Goal: Information Seeking & Learning: Learn about a topic

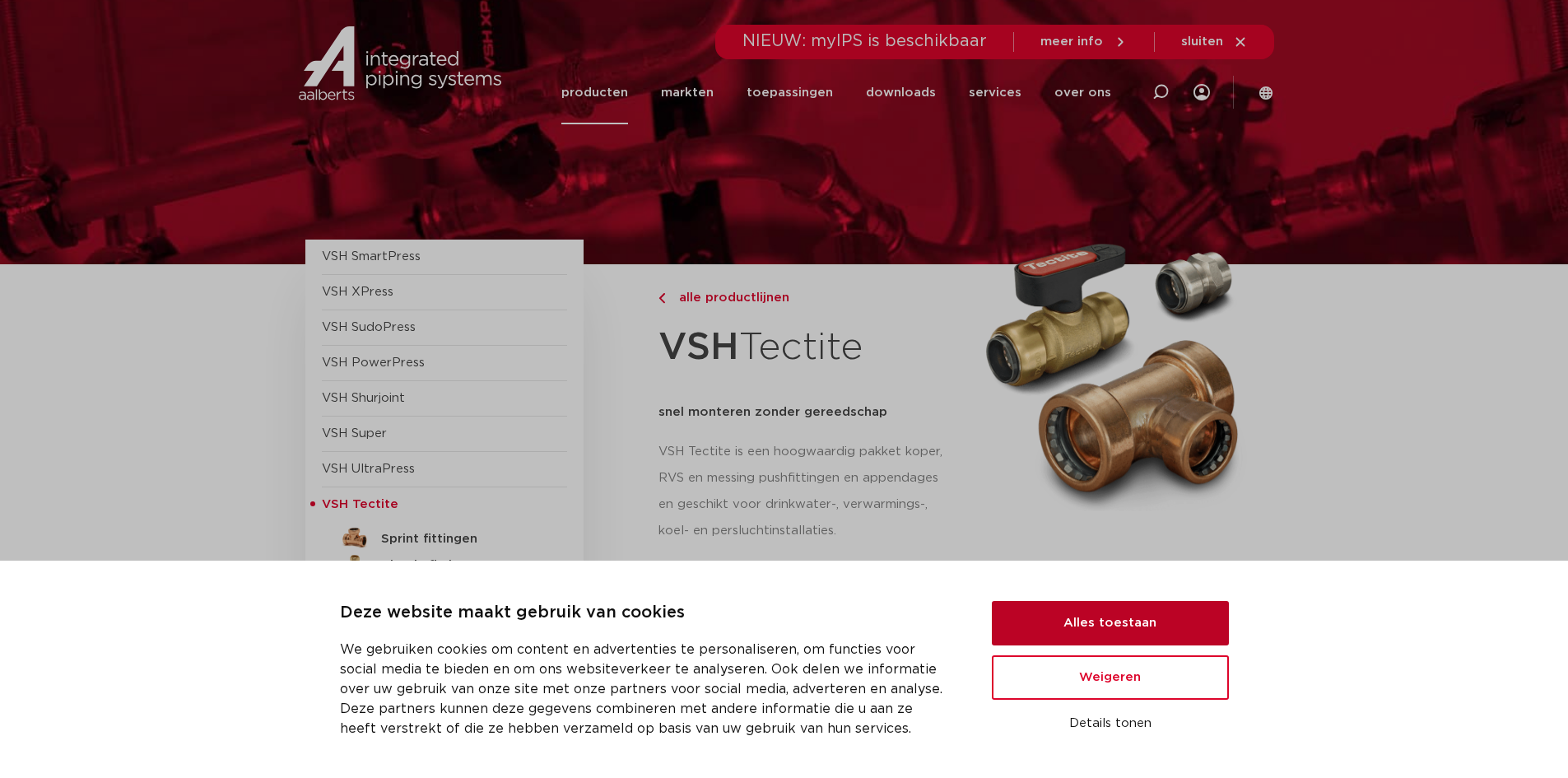
click at [1105, 625] on button "Alles toestaan" at bounding box center [1110, 623] width 237 height 45
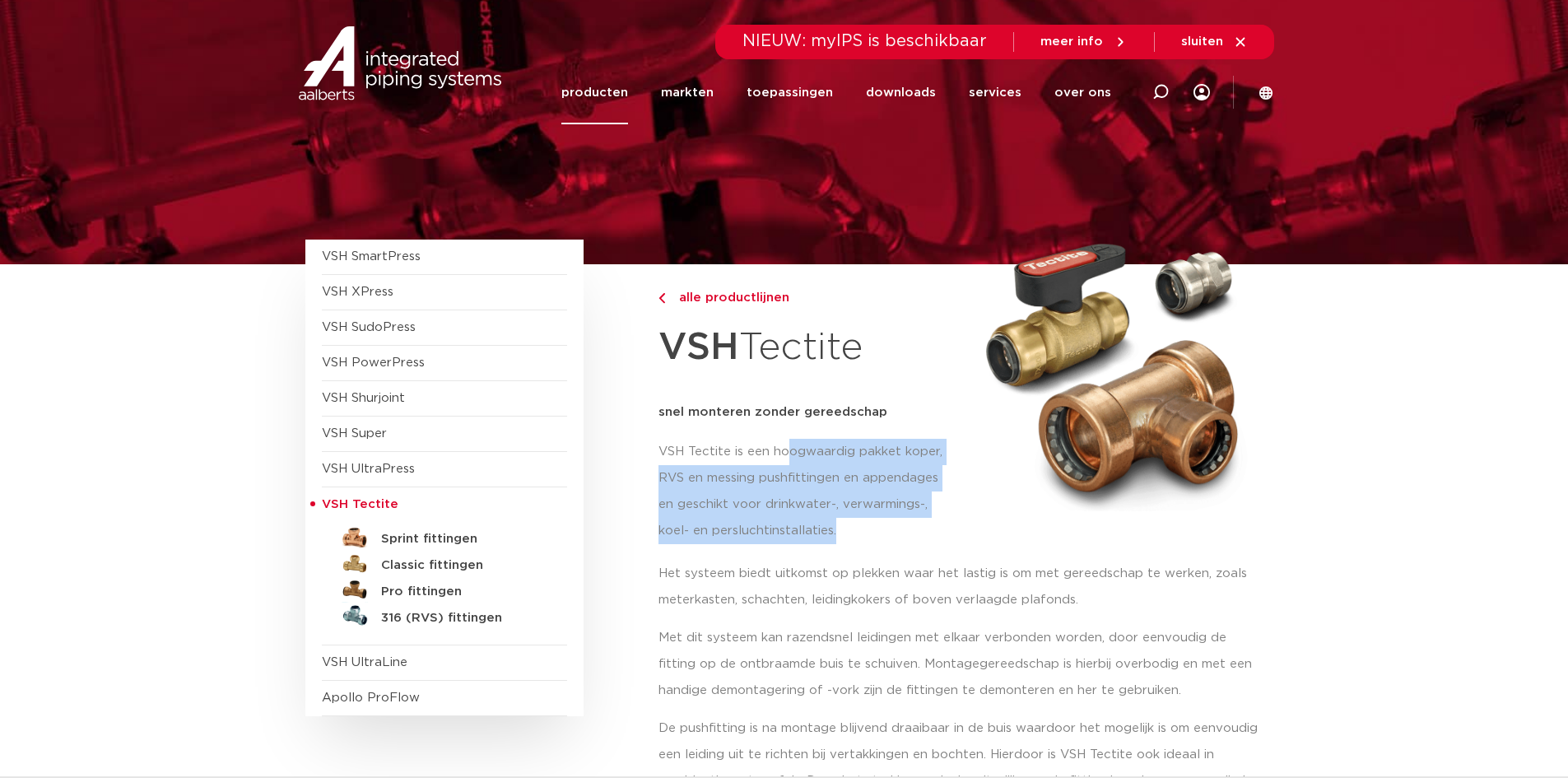
drag, startPoint x: 791, startPoint y: 442, endPoint x: 941, endPoint y: 533, distance: 175.4
click at [941, 533] on p "VSH Tectite is een hoogwaardig pakket koper, RVS en messing pushfittingen en ap…" at bounding box center [808, 491] width 298 height 105
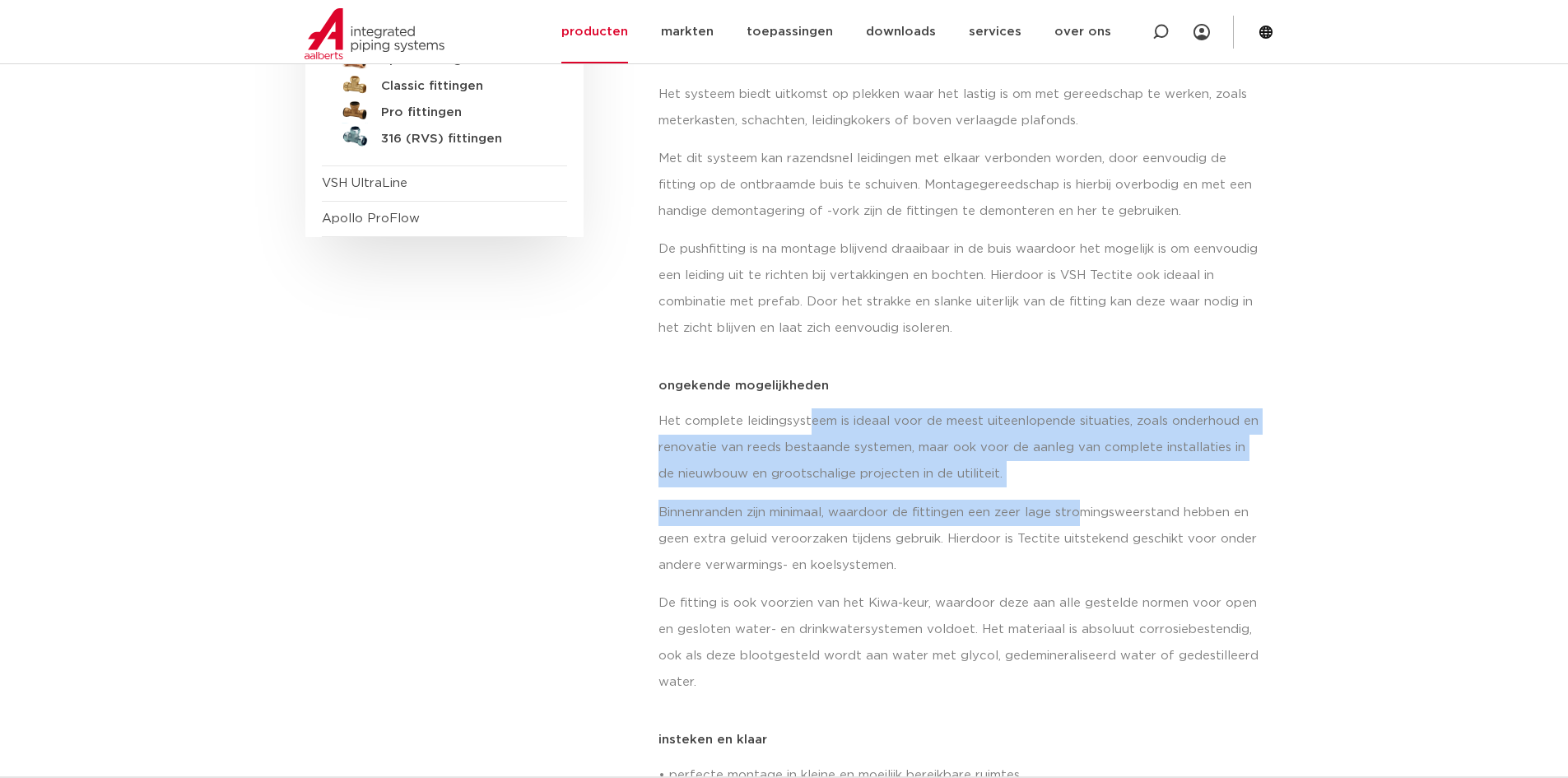
scroll to position [494, 0]
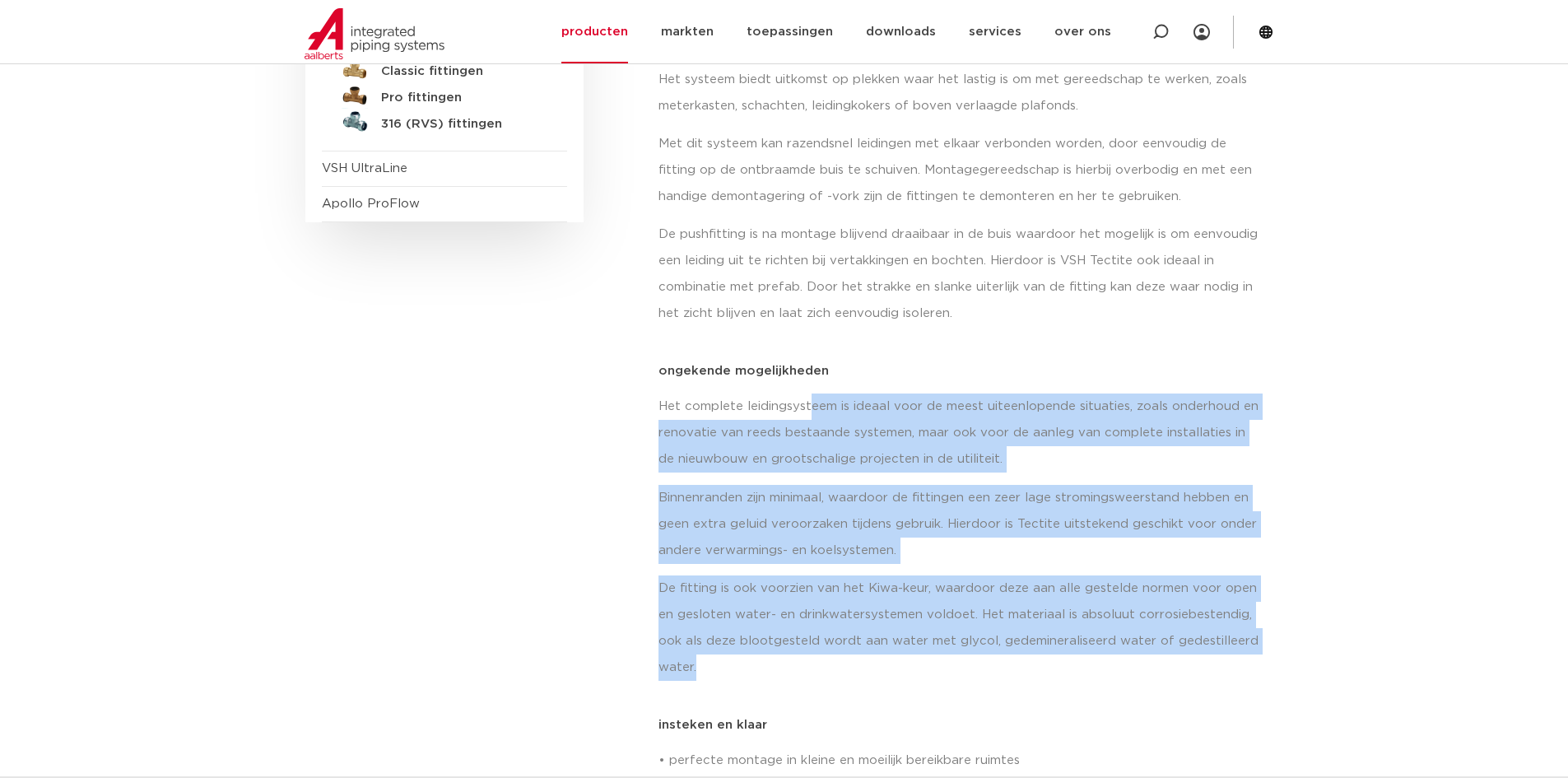
drag, startPoint x: 809, startPoint y: 486, endPoint x: 1297, endPoint y: 680, distance: 525.1
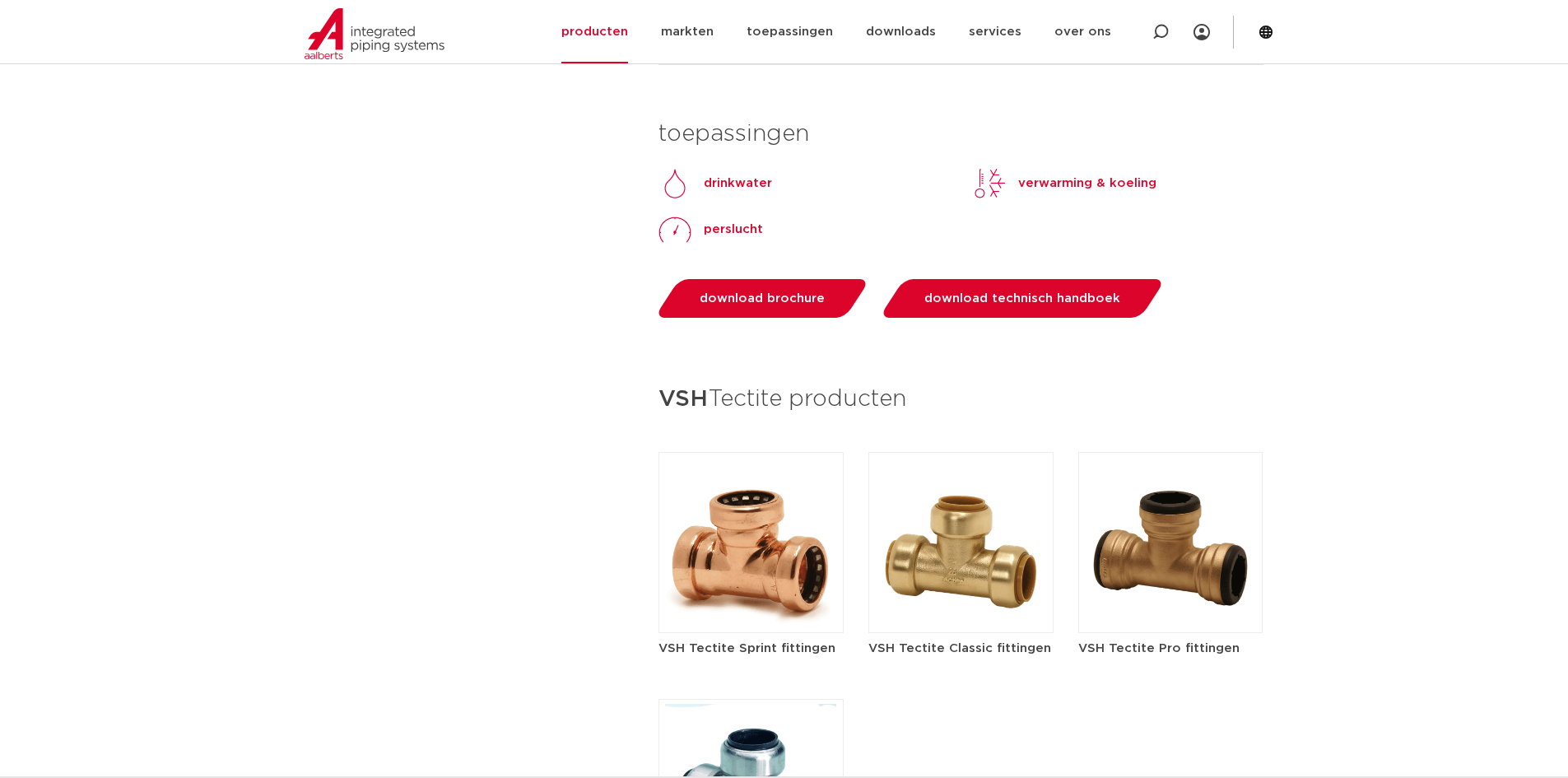
scroll to position [1728, 0]
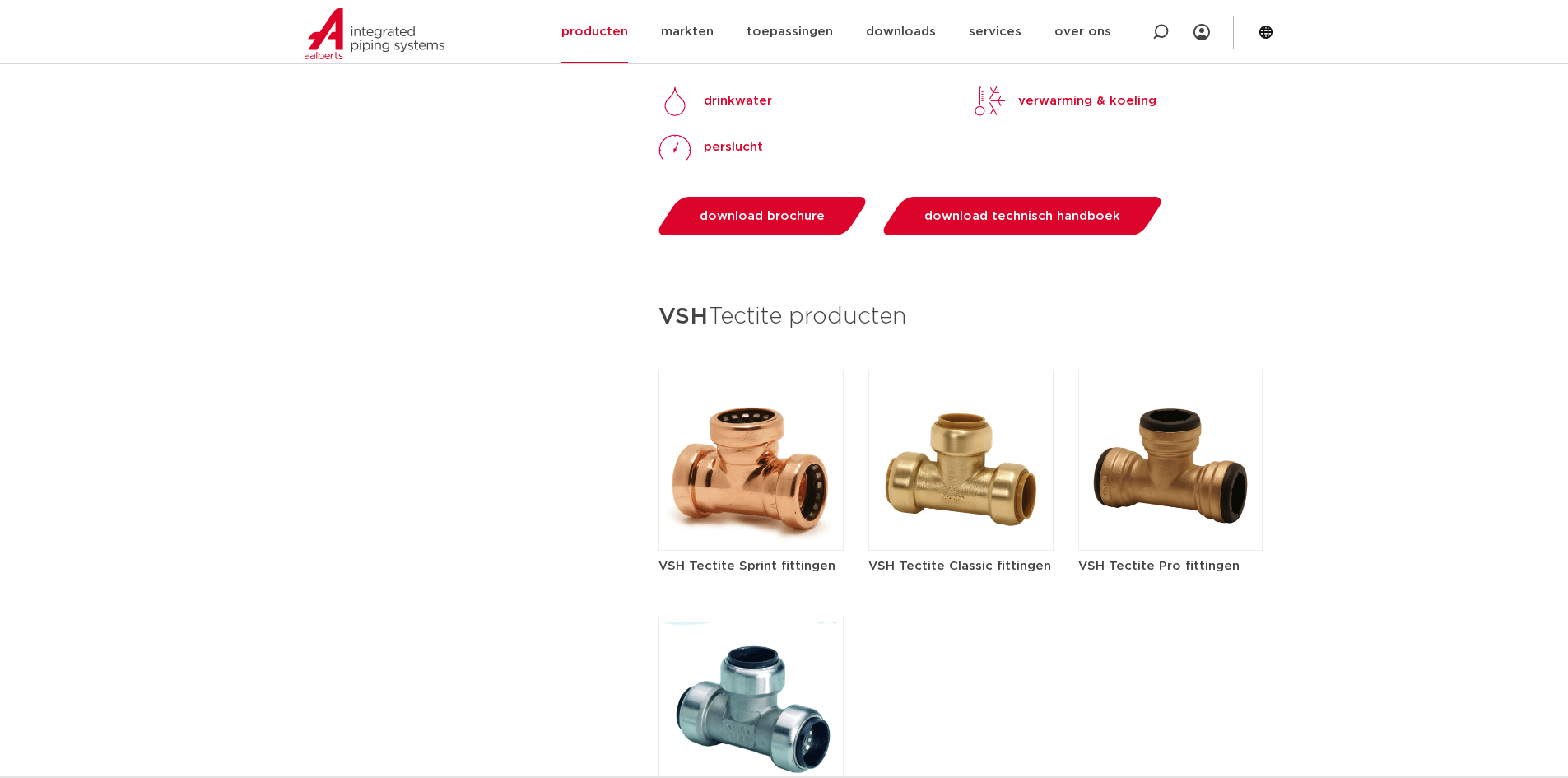
click at [767, 479] on img at bounding box center [751, 460] width 185 height 181
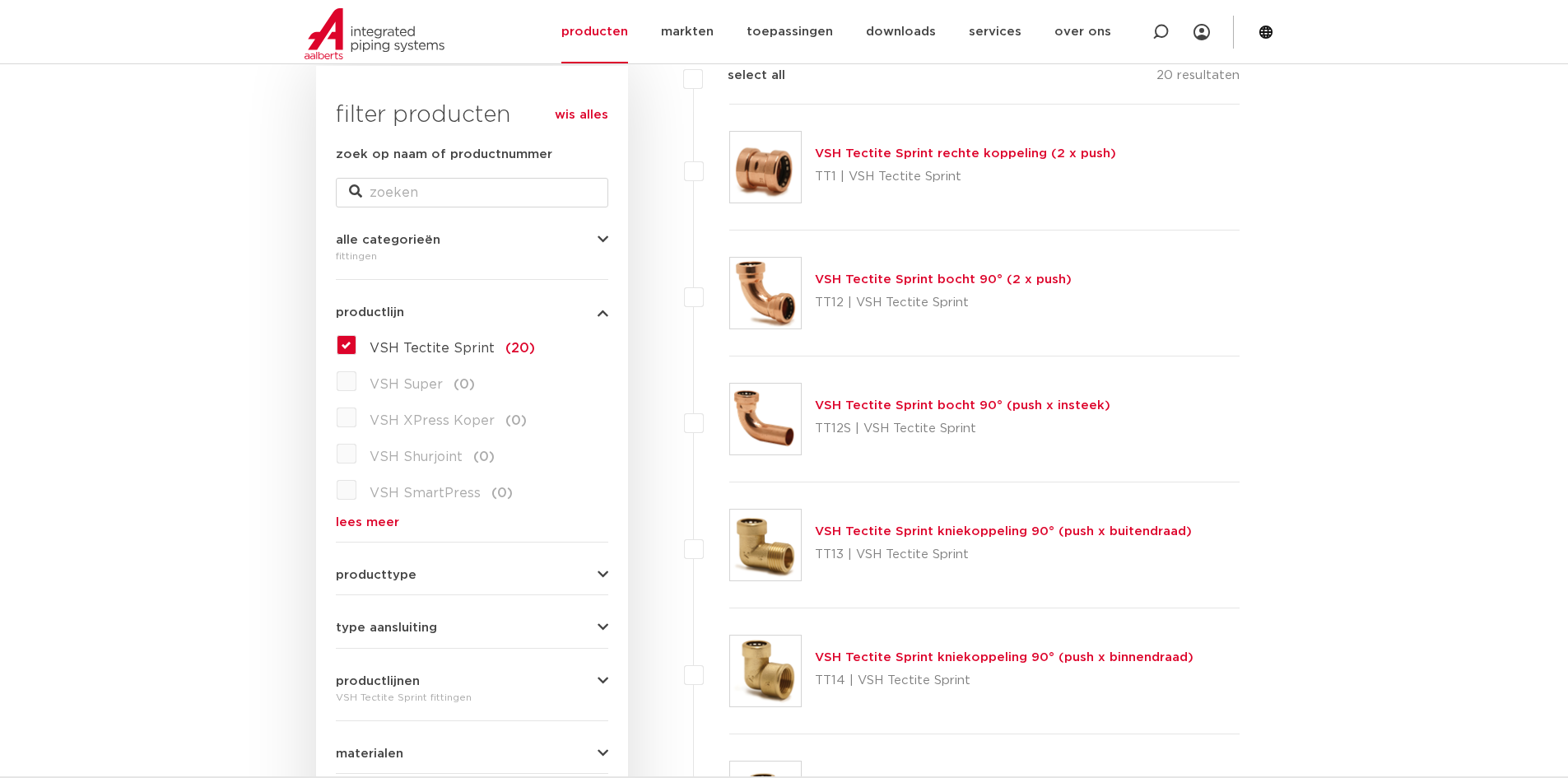
scroll to position [494, 0]
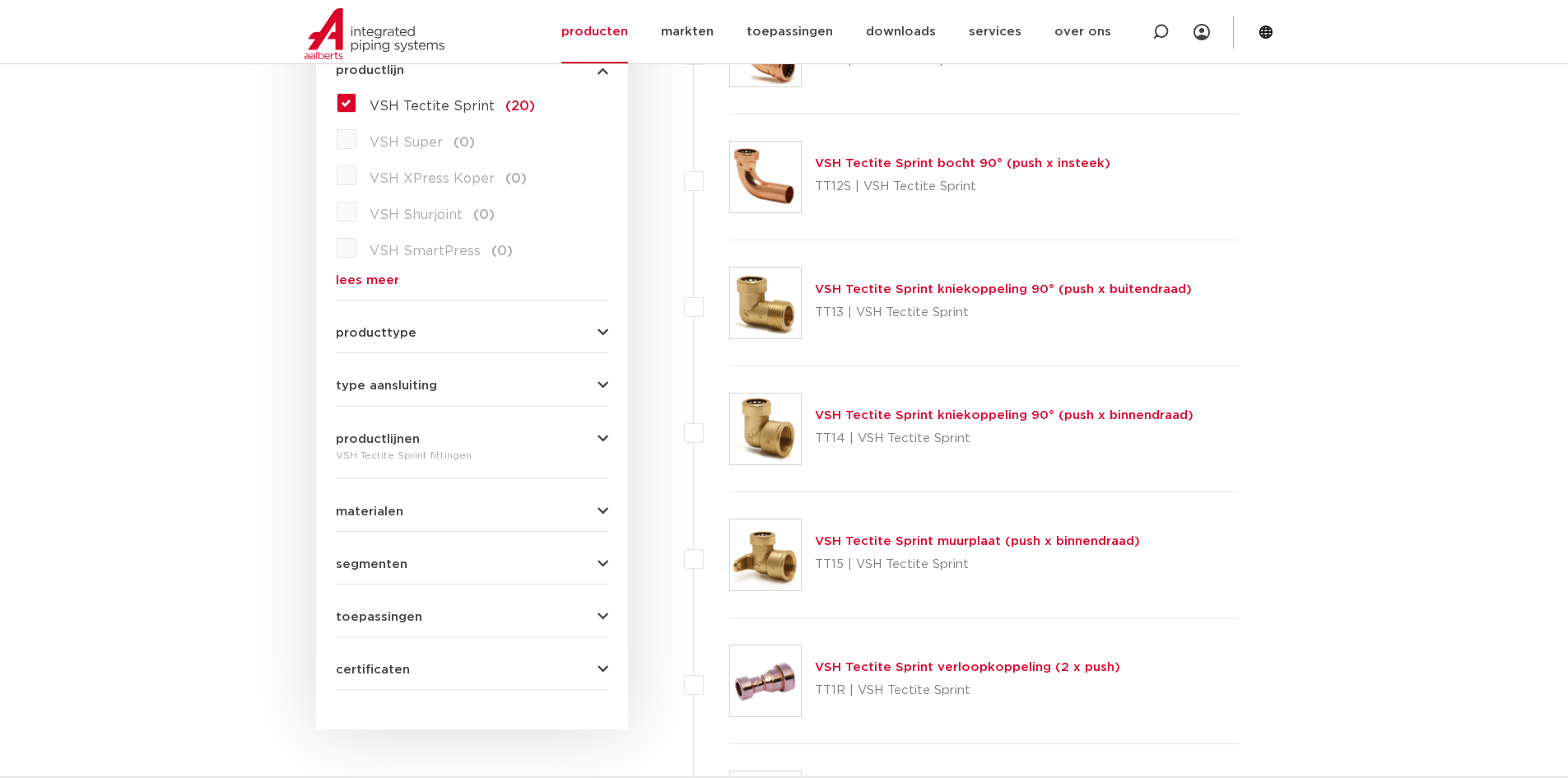
click at [596, 669] on button "certificaten" at bounding box center [471, 669] width 272 height 12
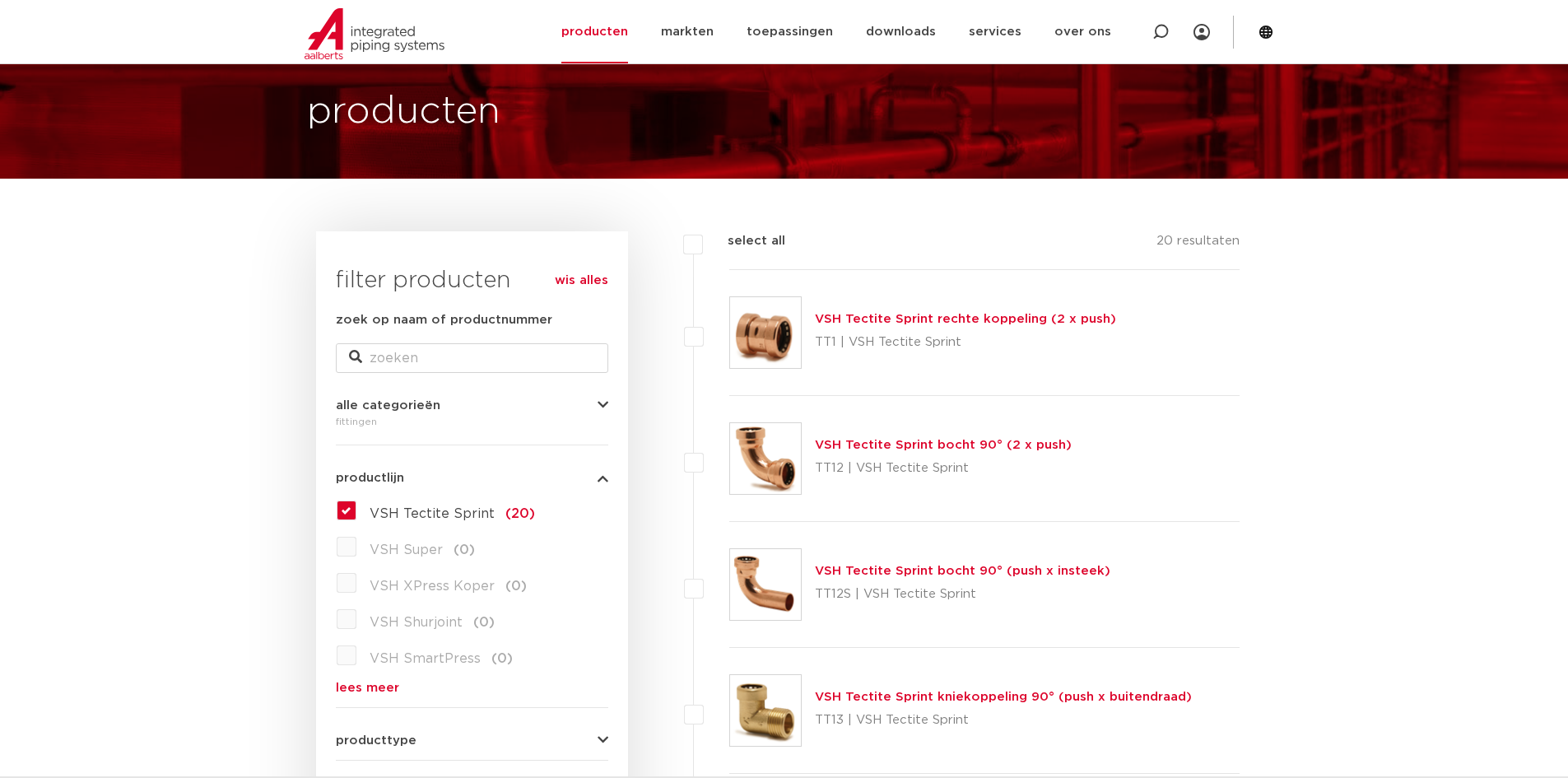
scroll to position [0, 0]
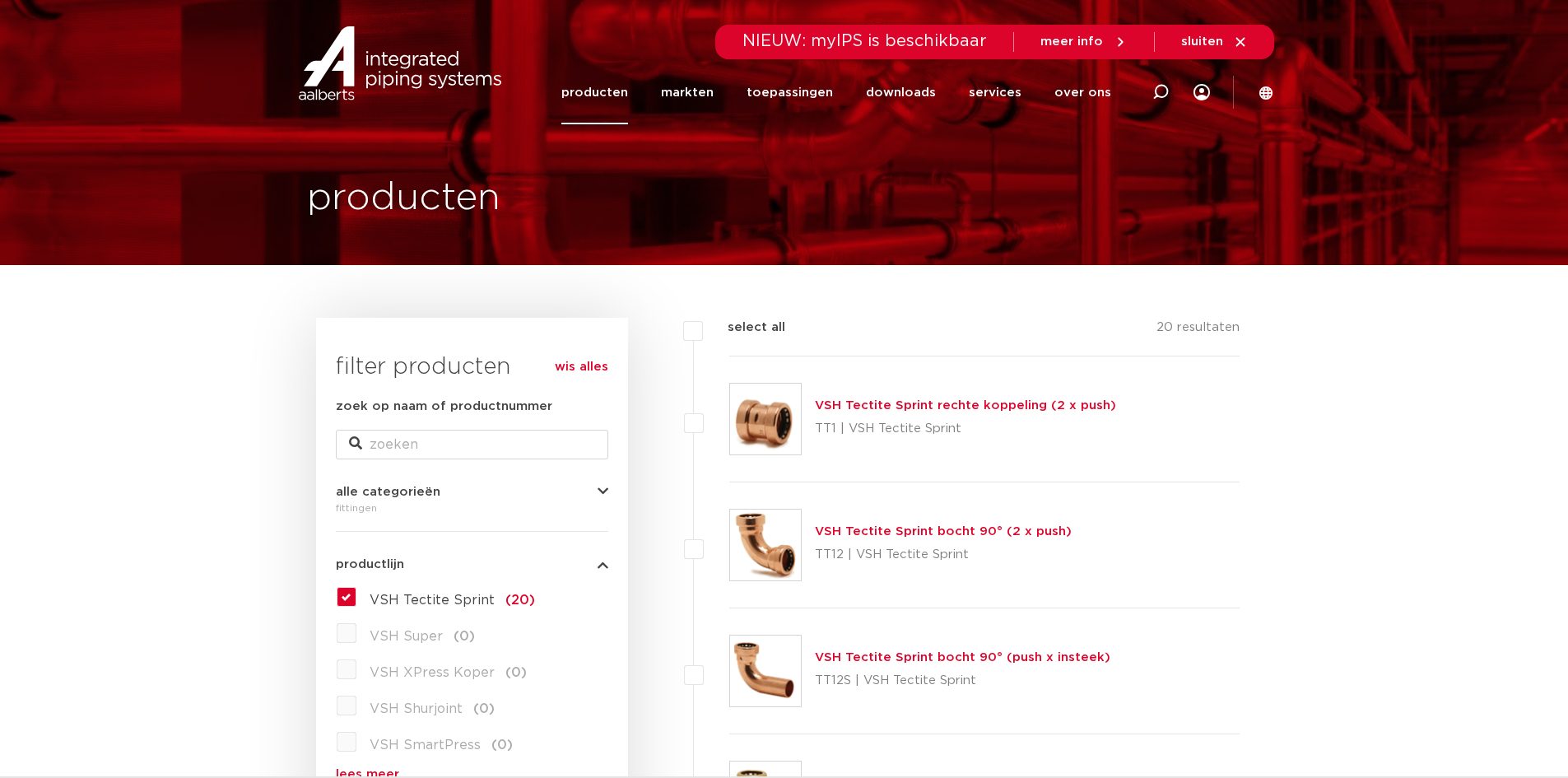
click at [974, 406] on link "VSH Tectite Sprint rechte koppeling (2 x push)" at bounding box center [966, 405] width 301 height 12
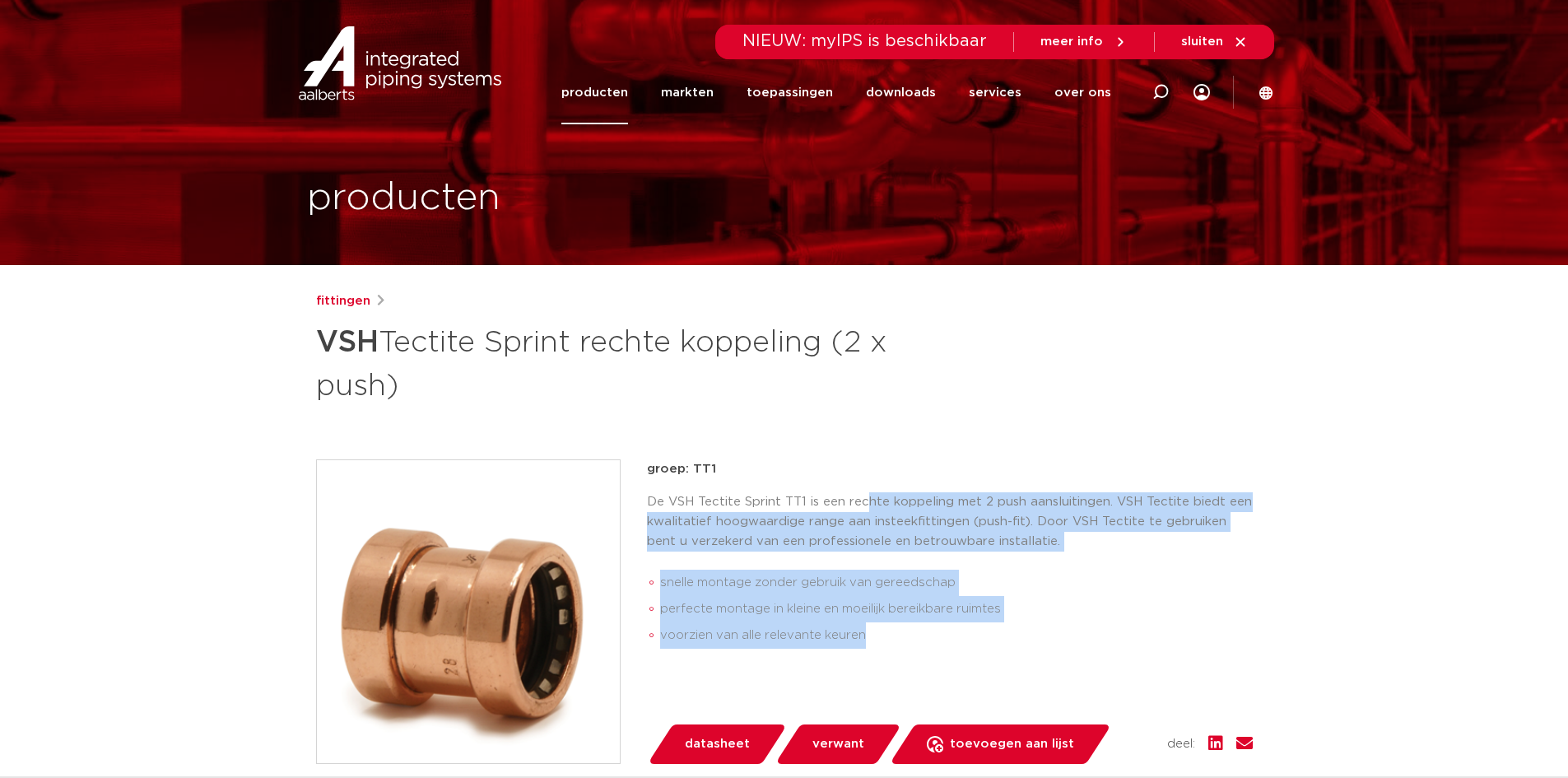
drag, startPoint x: 866, startPoint y: 491, endPoint x: 989, endPoint y: 630, distance: 185.6
click at [989, 630] on div "De VSH Tectite Sprint TT1 is een rechte koppeling met 2 push aansluitingen. VSH…" at bounding box center [950, 573] width 606 height 163
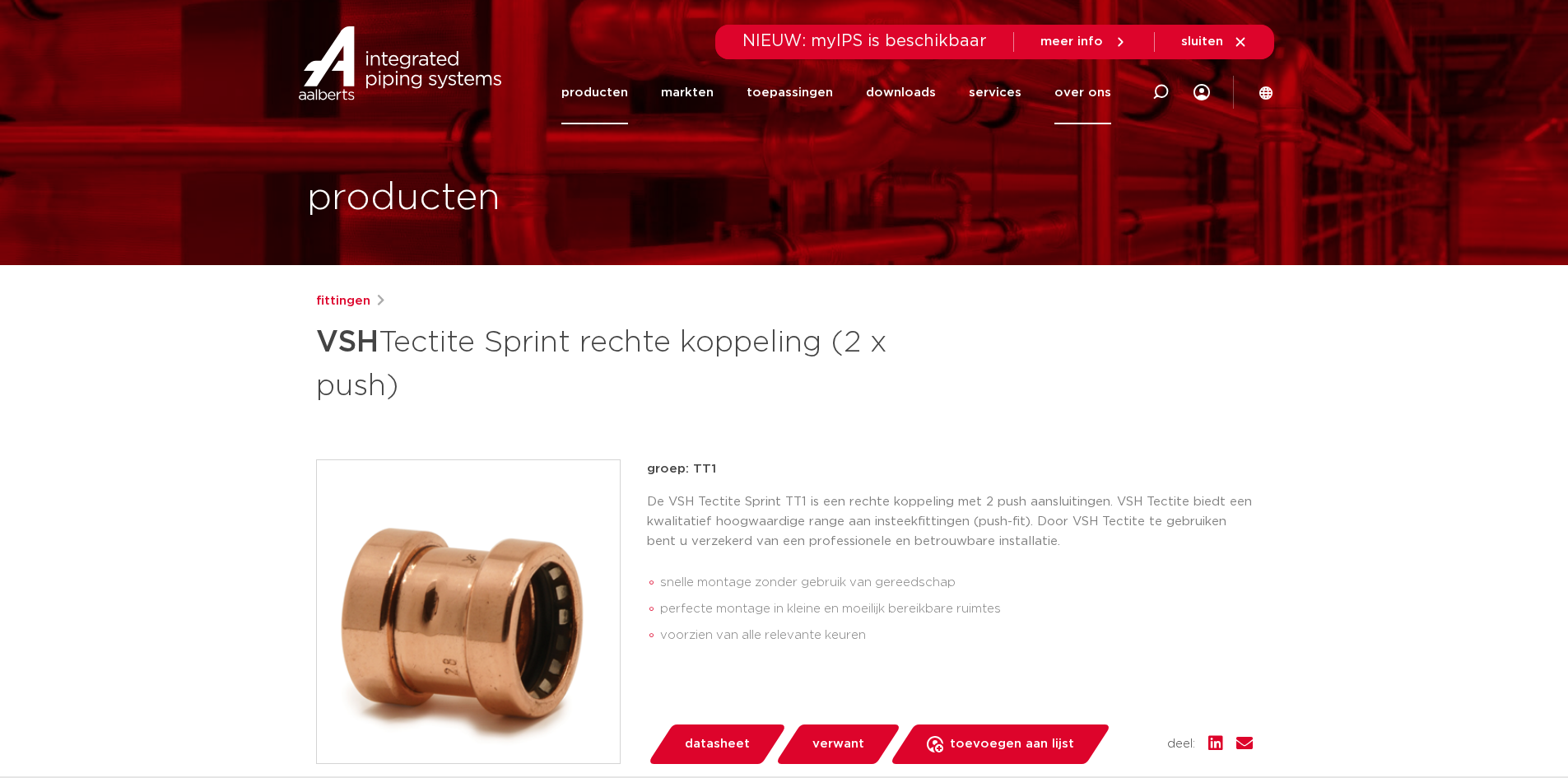
click at [1079, 90] on link "over ons" at bounding box center [1083, 92] width 57 height 63
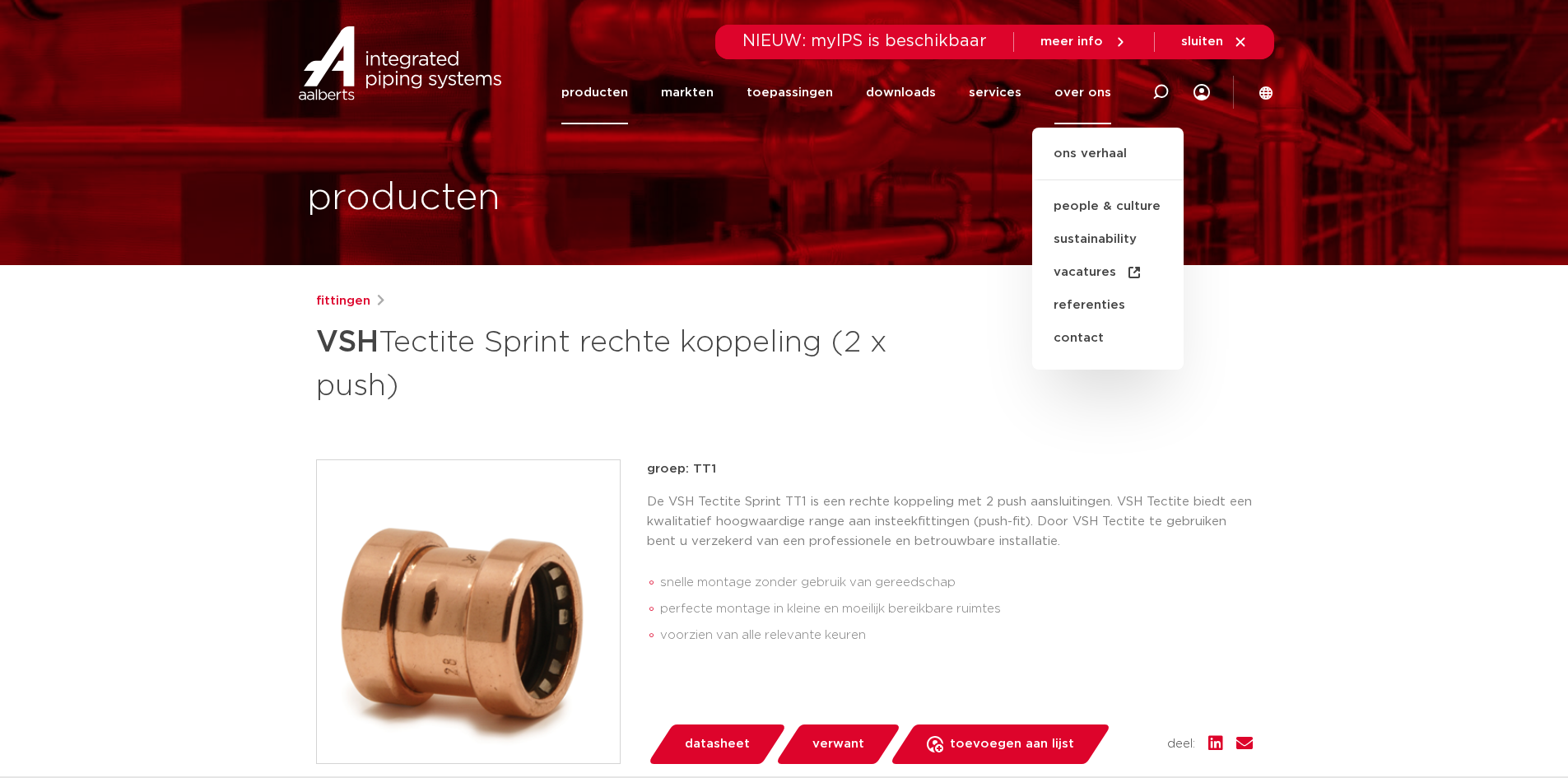
click at [981, 380] on div "fittingen VSH Tectite Sprint rechte koppeling (2 x push)" at bounding box center [784, 349] width 937 height 116
